Goal: Information Seeking & Learning: Learn about a topic

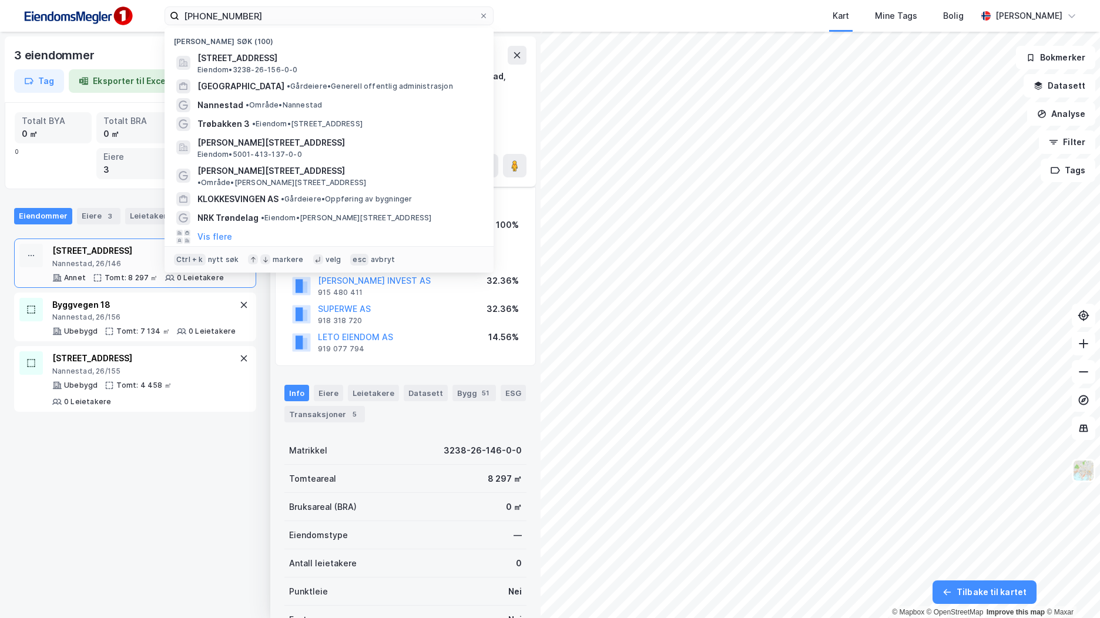
scroll to position [11, 0]
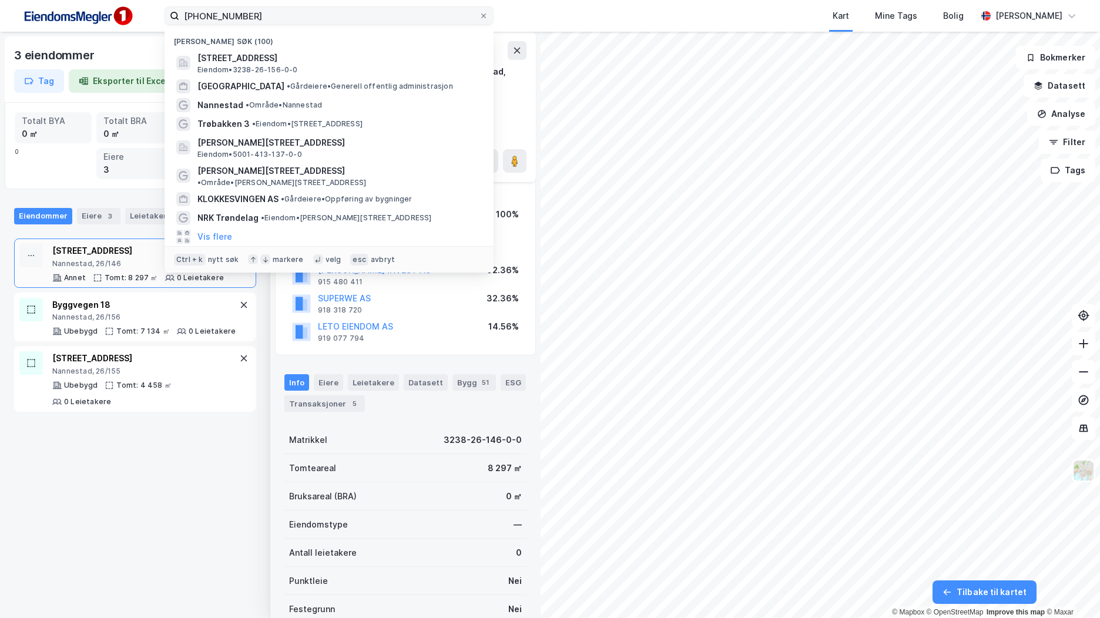
click at [169, 9] on label "[PHONE_NUMBER]" at bounding box center [329, 15] width 329 height 19
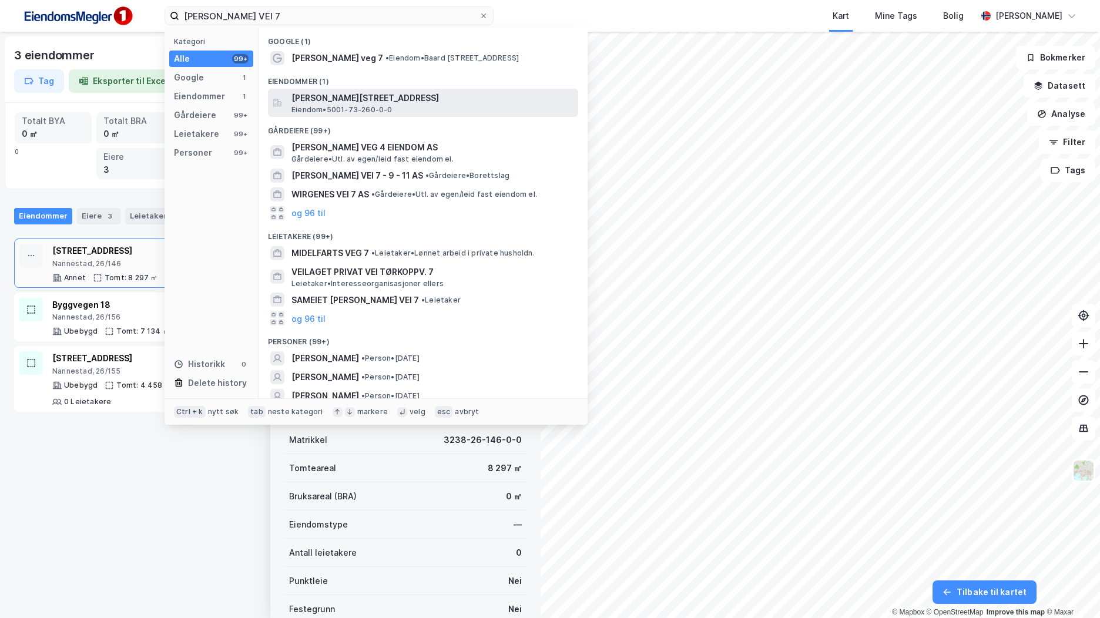
type input "[PERSON_NAME] VEI 7"
click at [441, 99] on span "[PERSON_NAME][STREET_ADDRESS]" at bounding box center [432, 98] width 282 height 14
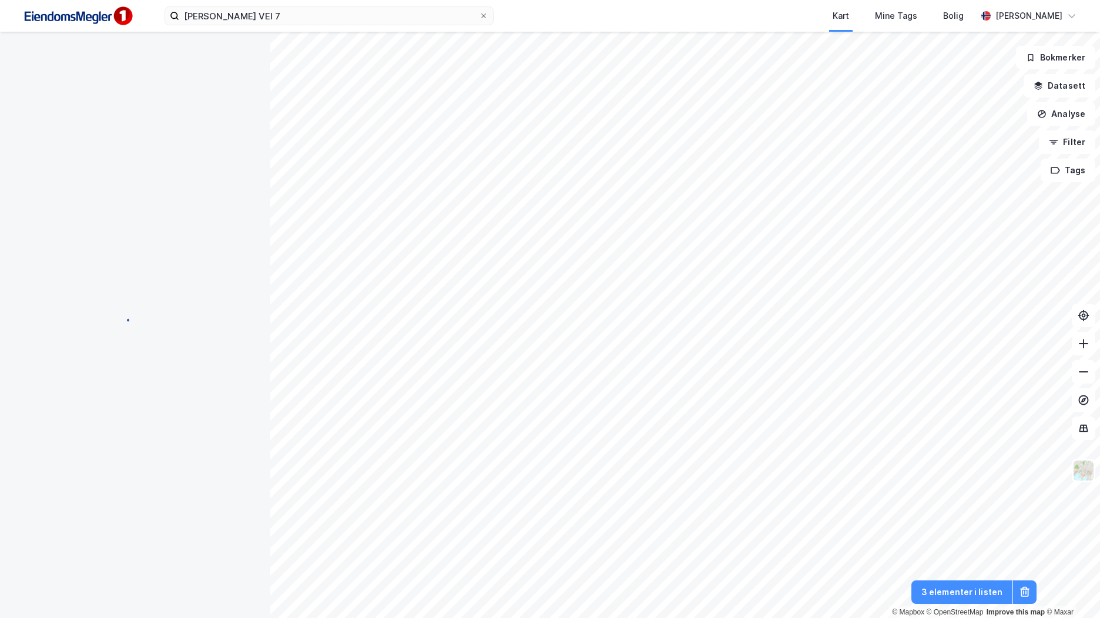
scroll to position [11, 0]
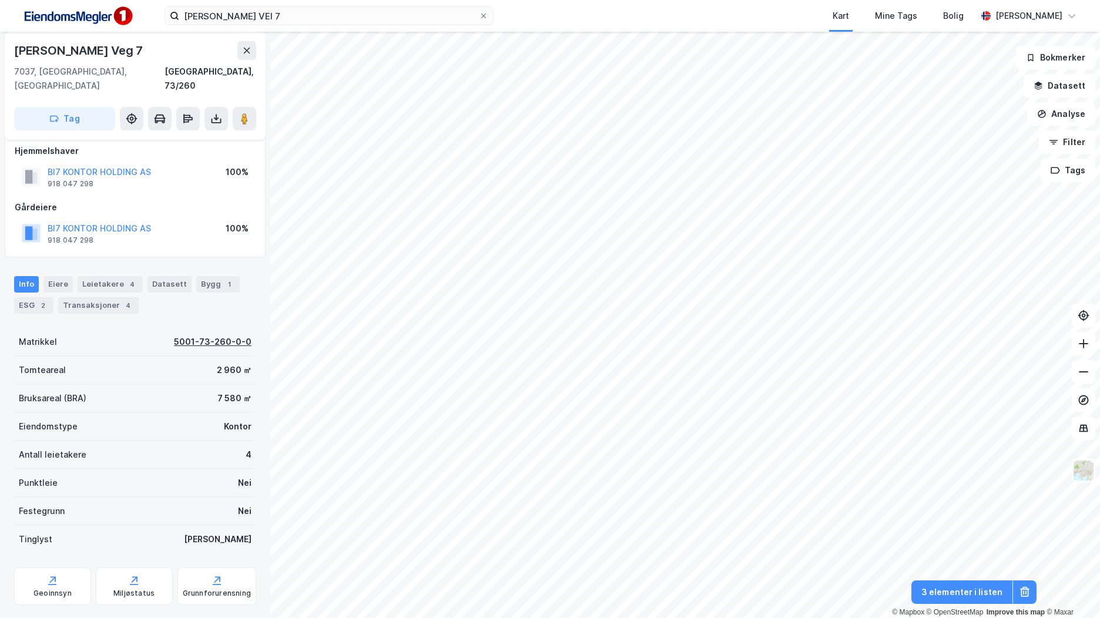
click at [215, 335] on div "5001-73-260-0-0" at bounding box center [213, 342] width 78 height 14
click at [0, 0] on button "BI7 KONTOR HOLDING AS" at bounding box center [0, 0] width 0 height 0
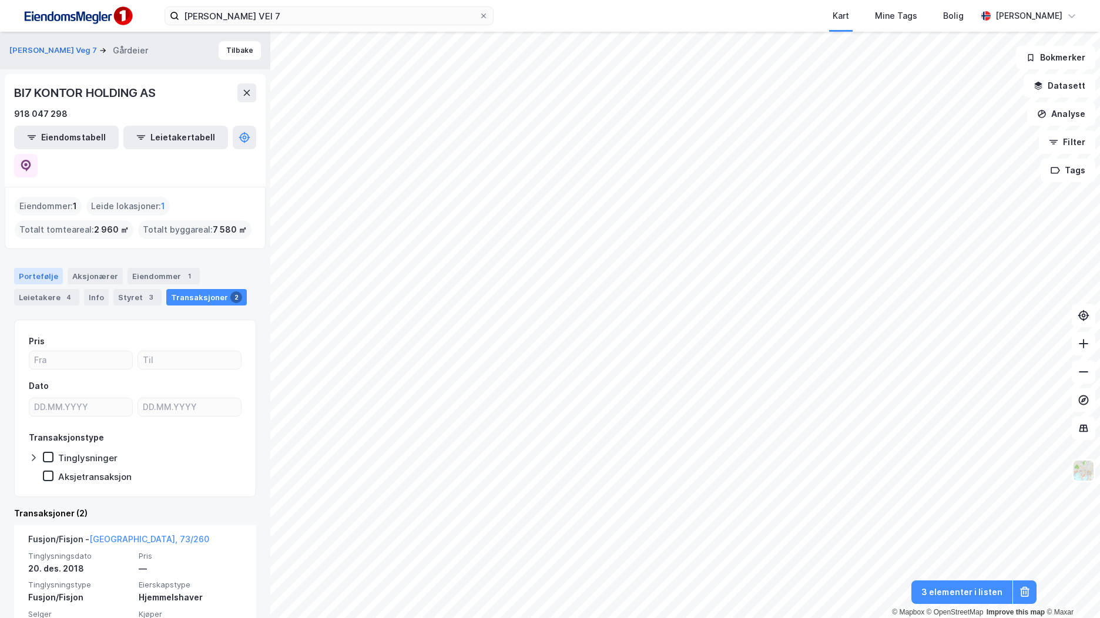
click at [46, 268] on div "Portefølje" at bounding box center [38, 276] width 49 height 16
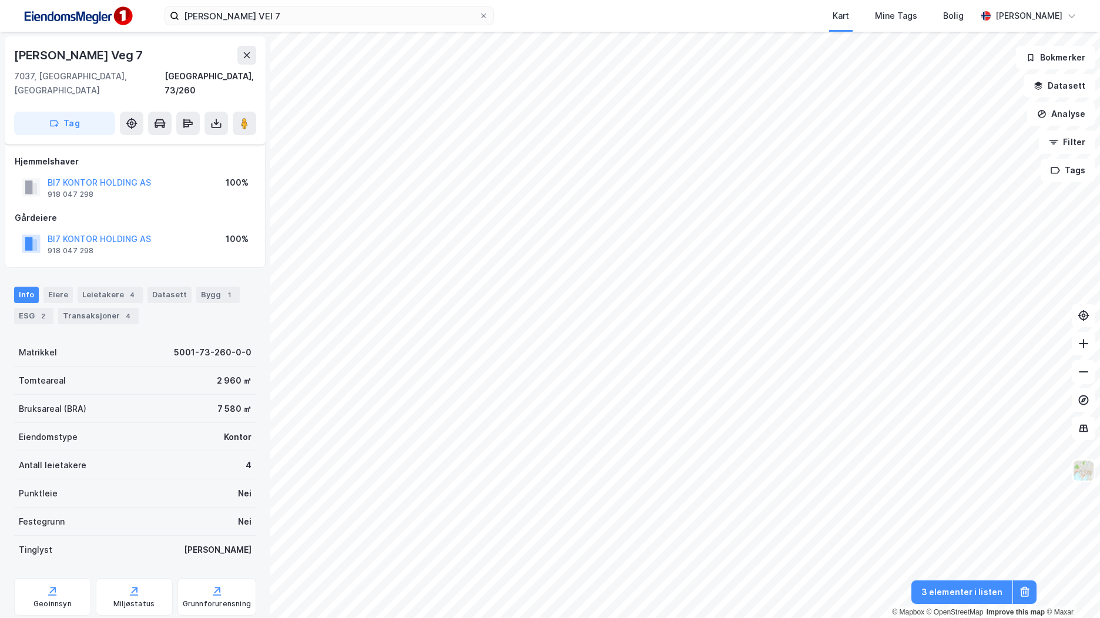
scroll to position [11, 0]
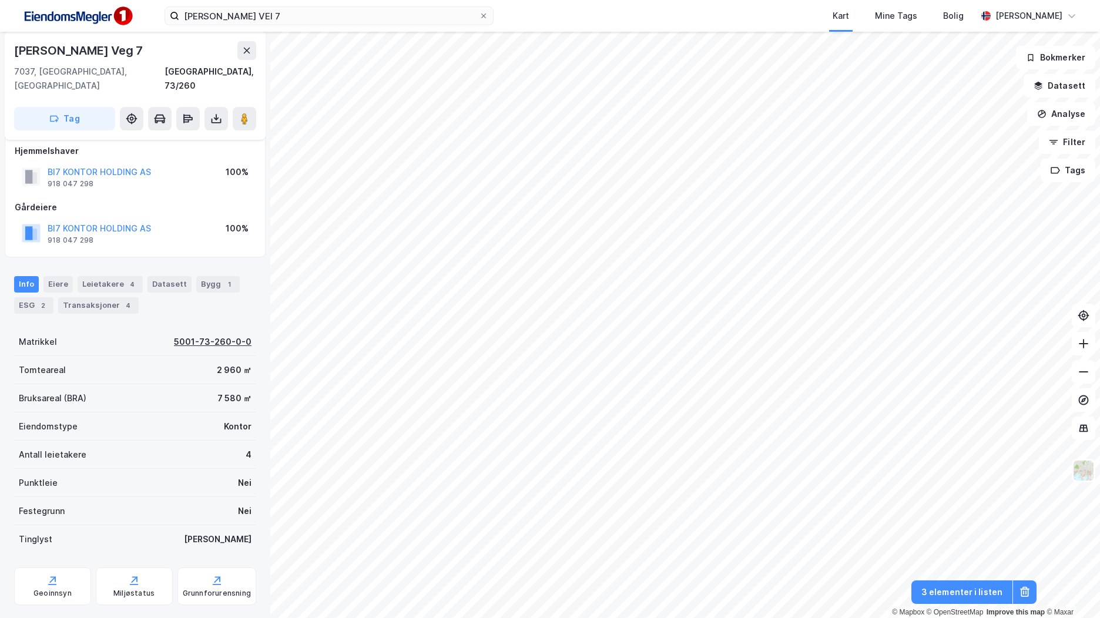
click at [203, 335] on div "5001-73-260-0-0" at bounding box center [213, 342] width 78 height 14
click at [223, 278] on div "1" at bounding box center [229, 284] width 12 height 12
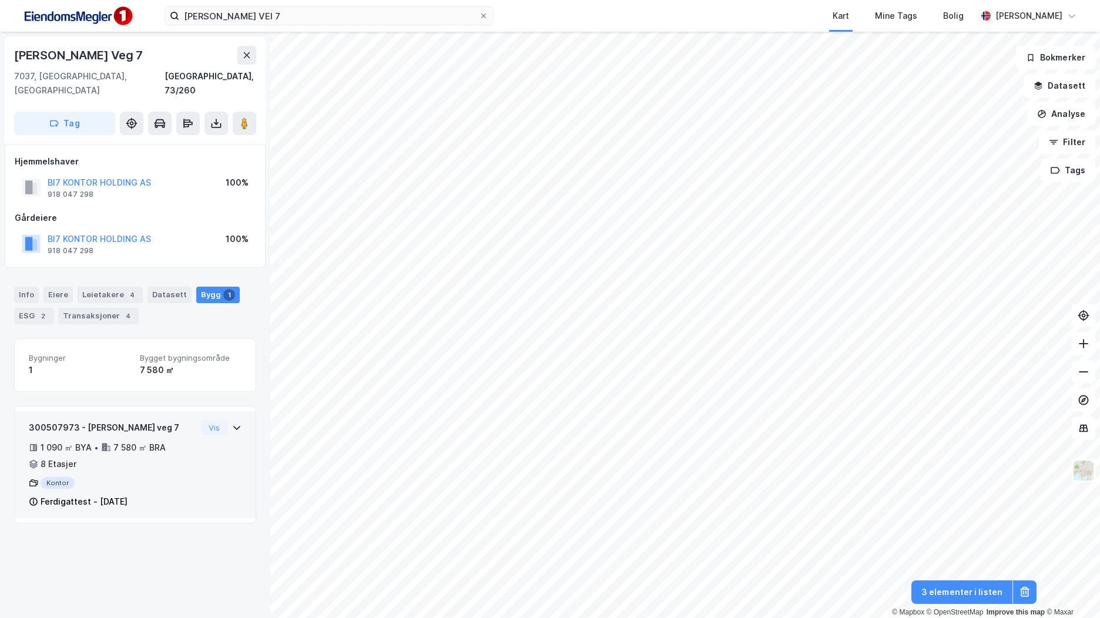
click at [156, 454] on div "1 090 ㎡ BYA • 7 580 ㎡ BRA • 8 Etasjer" at bounding box center [112, 456] width 167 height 31
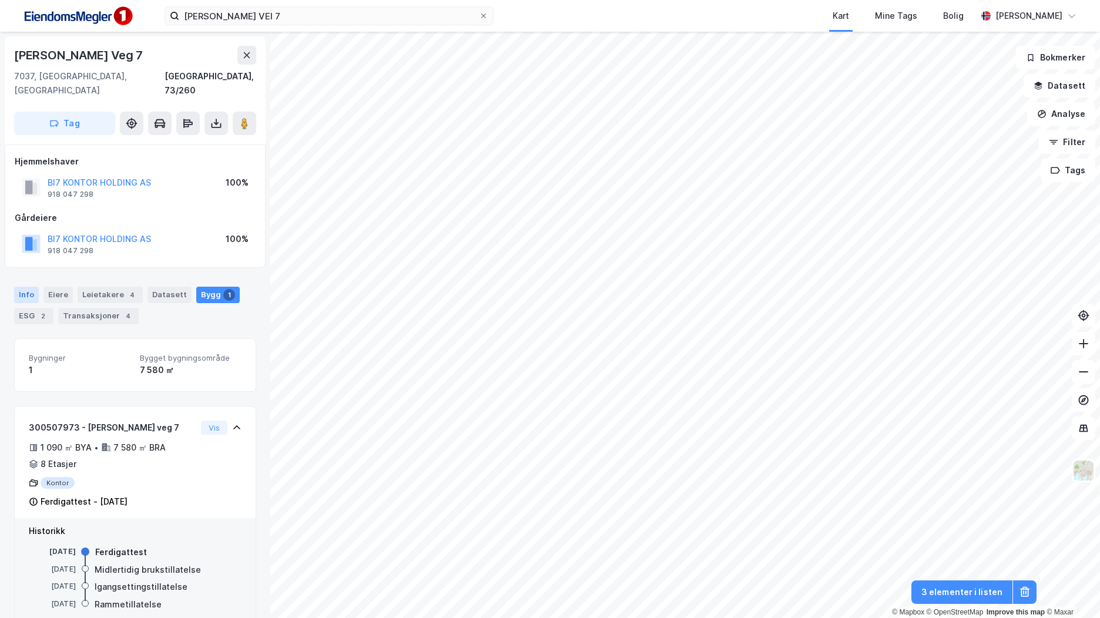
click at [36, 287] on div "Info" at bounding box center [26, 295] width 25 height 16
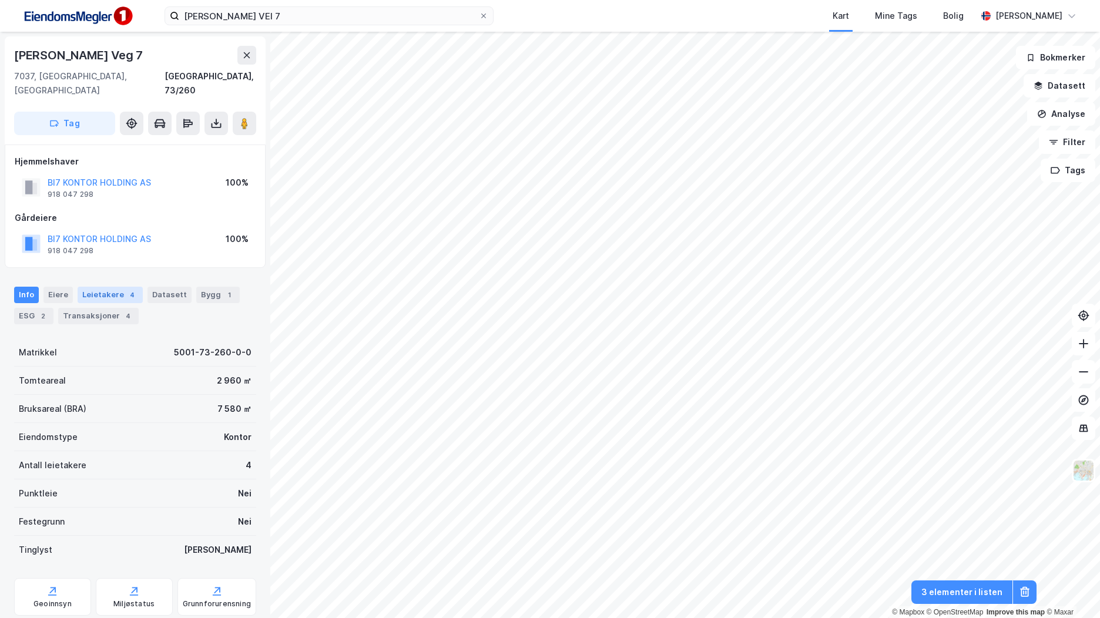
drag, startPoint x: 206, startPoint y: 275, endPoint x: 116, endPoint y: 275, distance: 89.3
click at [206, 287] on div "Bygg 1" at bounding box center [217, 295] width 43 height 16
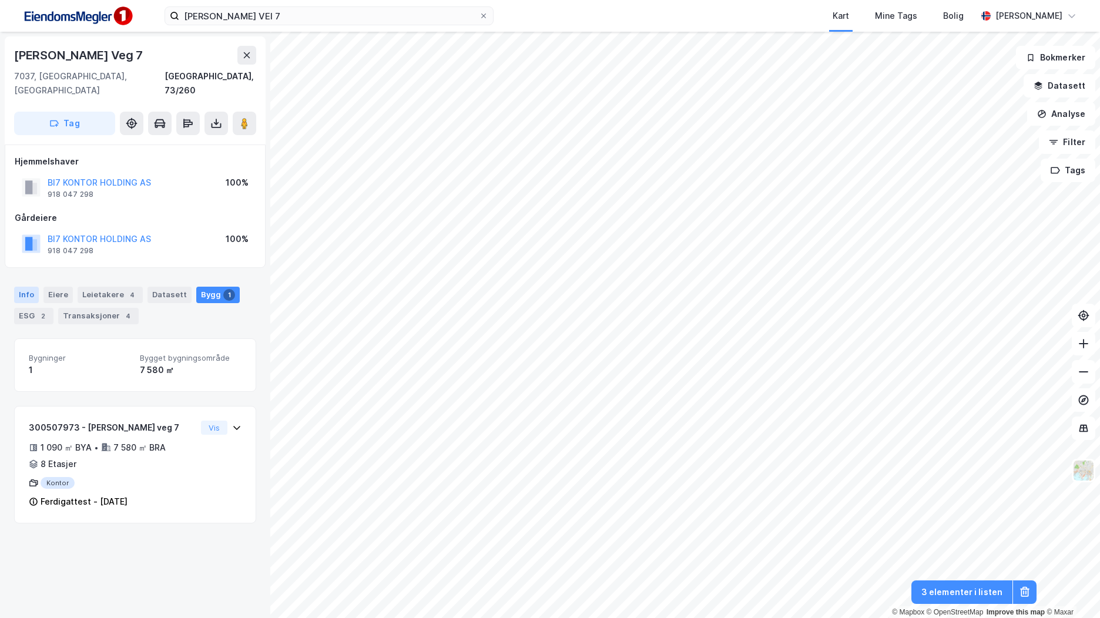
click at [26, 287] on div "Info" at bounding box center [26, 295] width 25 height 16
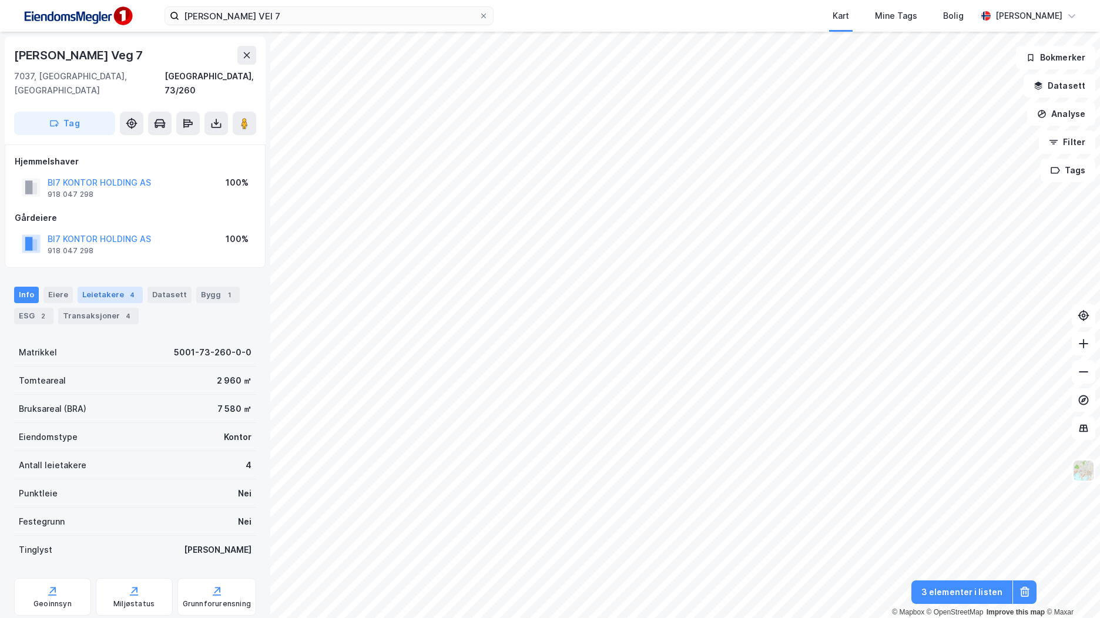
drag, startPoint x: 207, startPoint y: 284, endPoint x: 111, endPoint y: 288, distance: 95.8
click at [207, 287] on div "Bygg 1" at bounding box center [217, 295] width 43 height 16
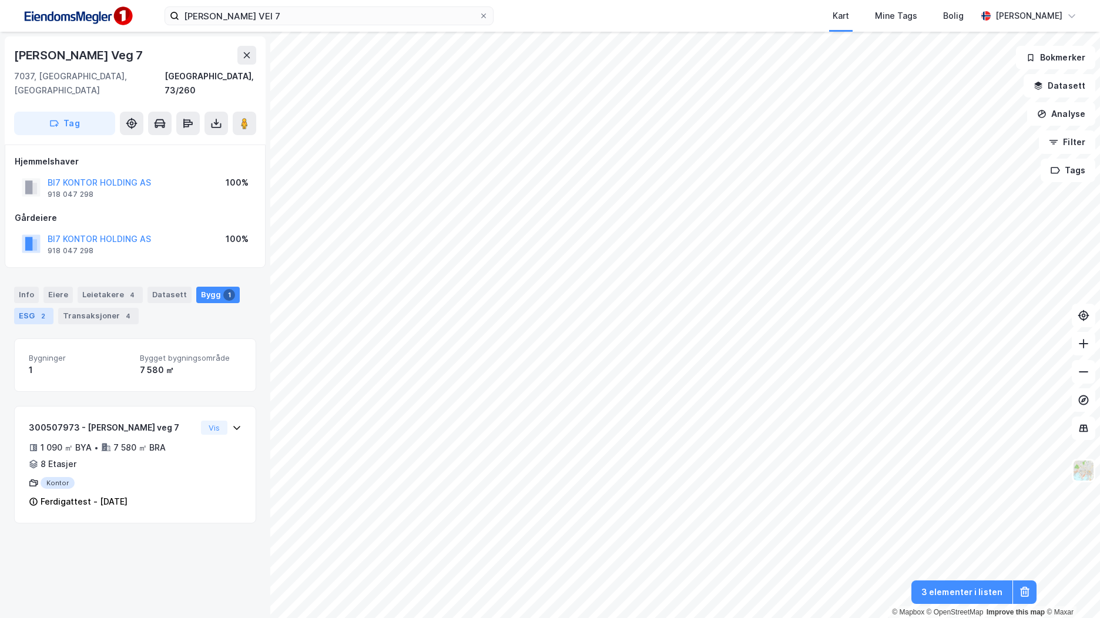
click at [46, 310] on div "2" at bounding box center [43, 316] width 12 height 12
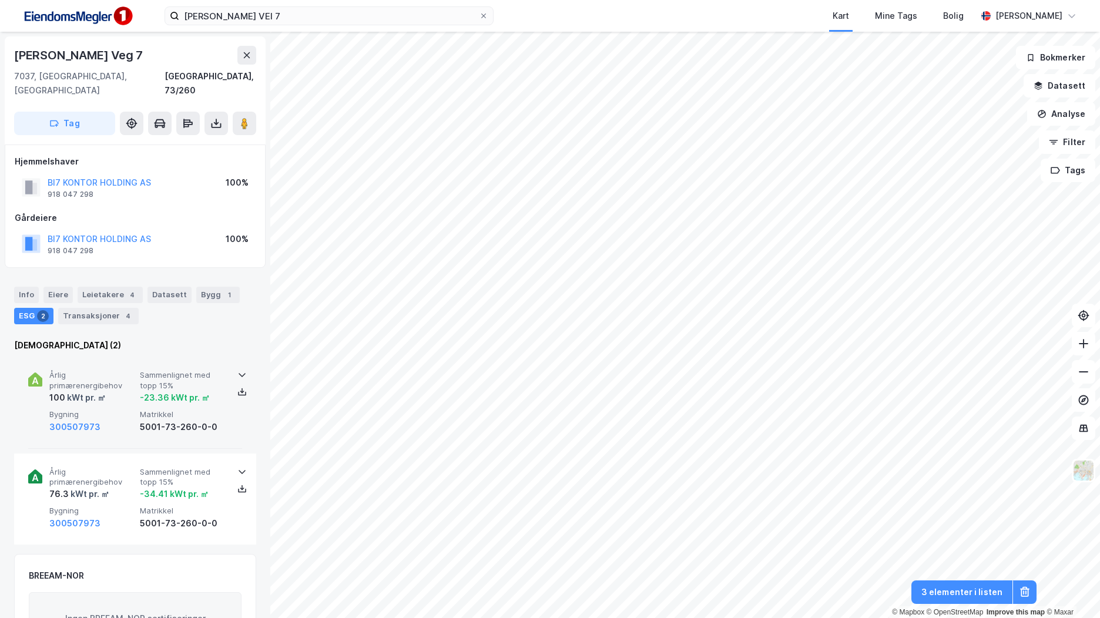
click at [194, 410] on span "Matrikkel" at bounding box center [183, 415] width 86 height 10
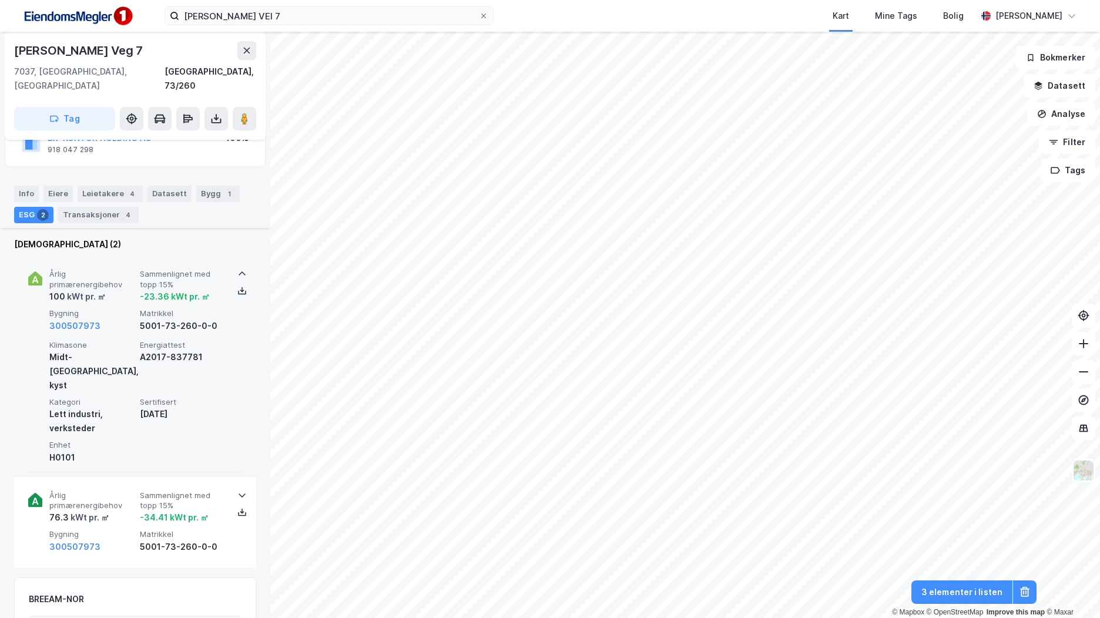
scroll to position [235, 0]
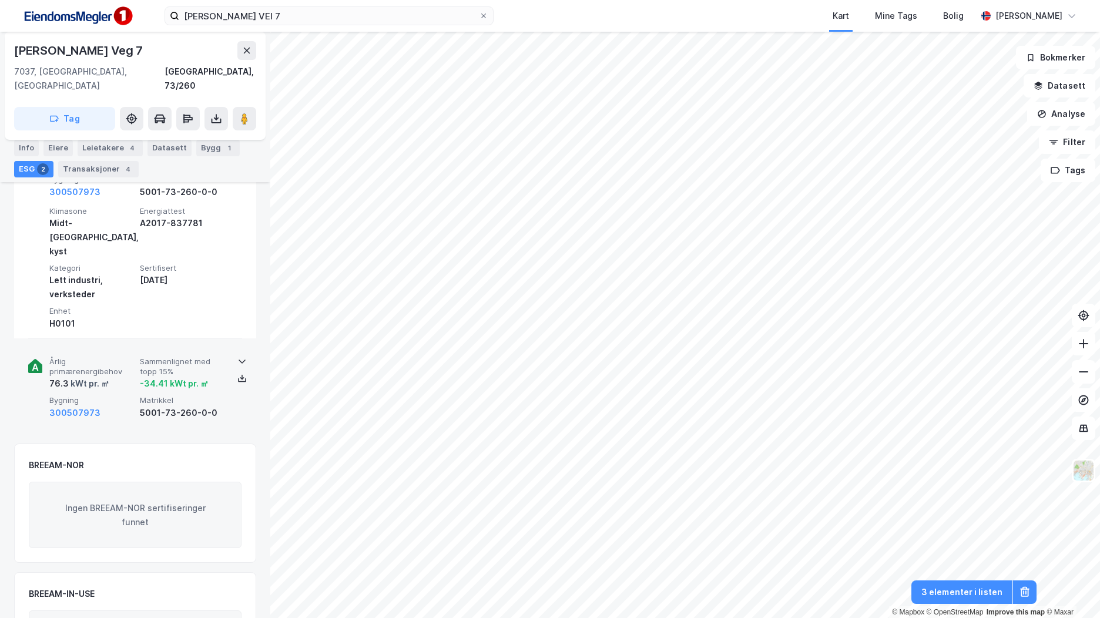
click at [197, 406] on div "5001-73-260-0-0" at bounding box center [183, 413] width 86 height 14
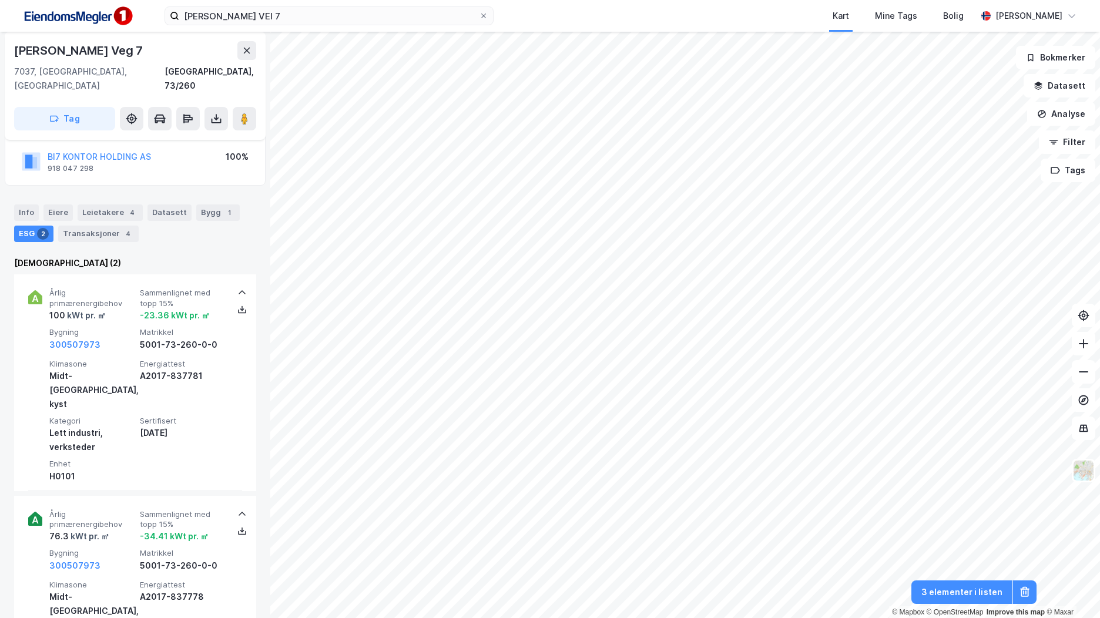
scroll to position [0, 0]
